Goal: Task Accomplishment & Management: Use online tool/utility

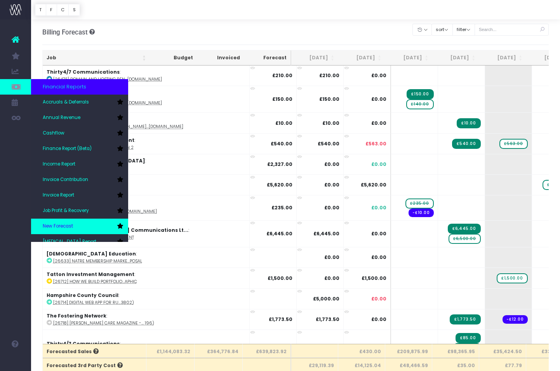
click at [66, 219] on link "New Forecast" at bounding box center [79, 227] width 97 height 16
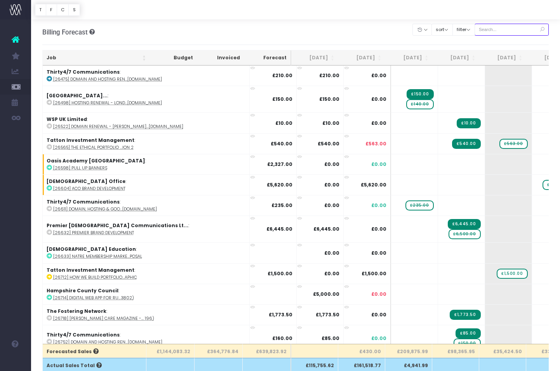
click at [516, 29] on input "text" at bounding box center [511, 30] width 75 height 12
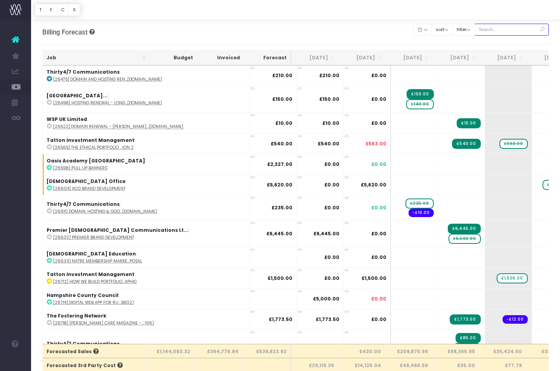
click at [514, 30] on input "text" at bounding box center [511, 30] width 75 height 12
paste input "28941"
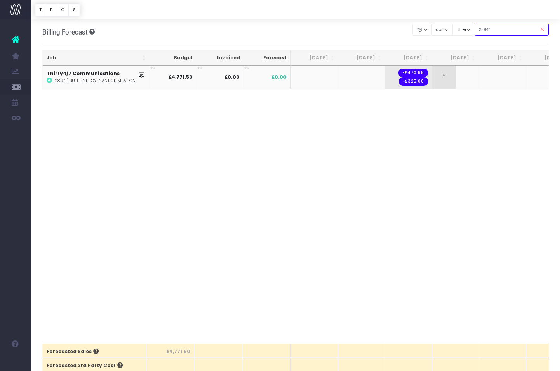
type input "28941"
click at [447, 80] on span "+" at bounding box center [443, 77] width 23 height 23
click at [432, 113] on body "Oh my... this is bad. wayahead wasn't able to load this page. Please contact su…" at bounding box center [280, 185] width 560 height 371
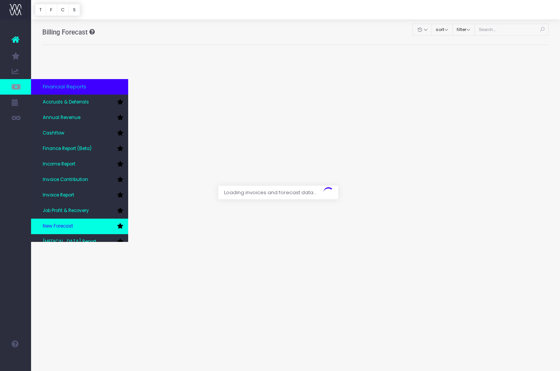
click at [64, 225] on span "New Forecast" at bounding box center [58, 226] width 30 height 7
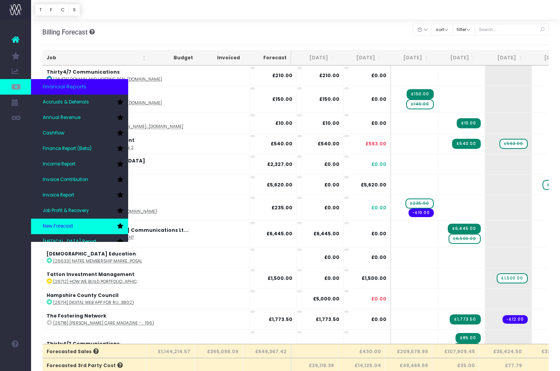
click at [64, 223] on span "New Forecast" at bounding box center [58, 226] width 30 height 7
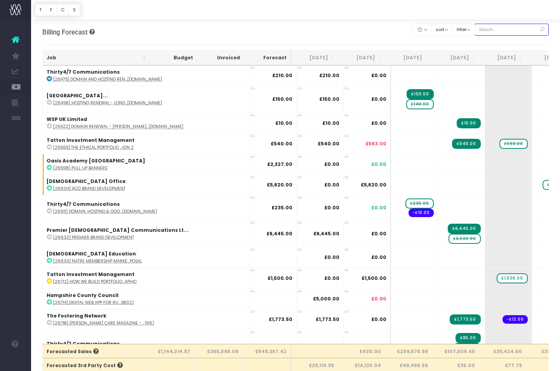
click at [510, 33] on input "text" at bounding box center [511, 30] width 75 height 12
paste input "28952"
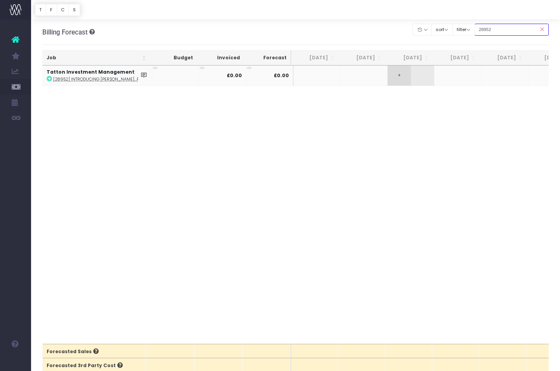
type input "28952"
click at [402, 78] on span "+" at bounding box center [398, 76] width 23 height 20
click at [402, 79] on span "+" at bounding box center [398, 76] width 23 height 20
